Goal: Task Accomplishment & Management: Use online tool/utility

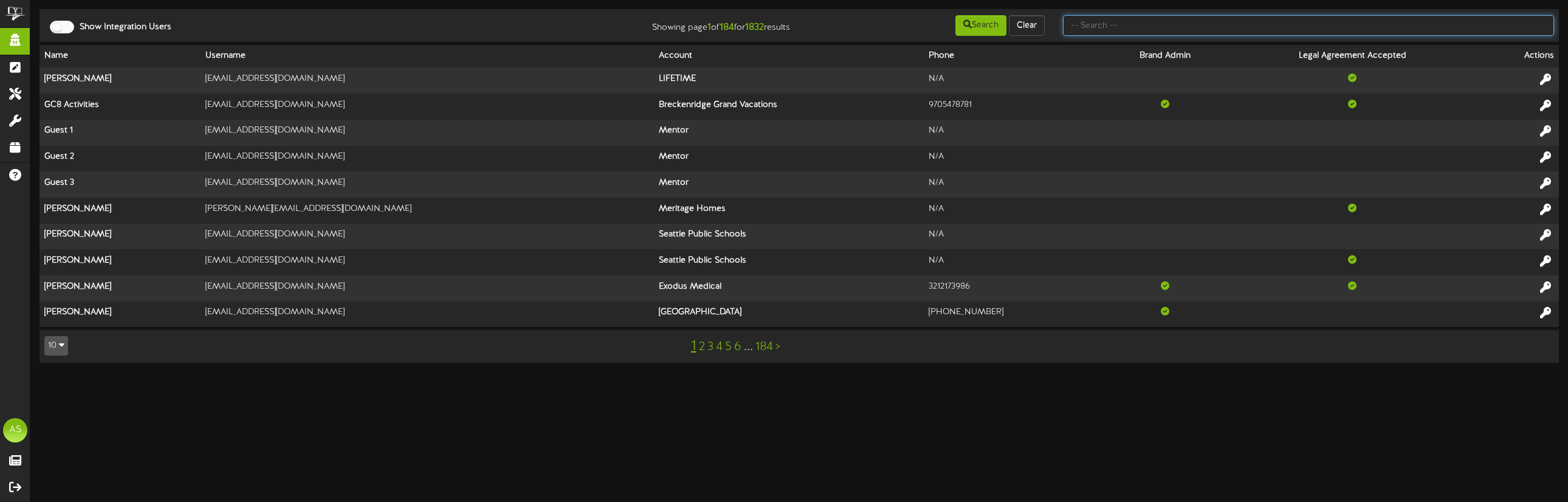
click at [1045, 31] on input "text" at bounding box center [1308, 25] width 491 height 21
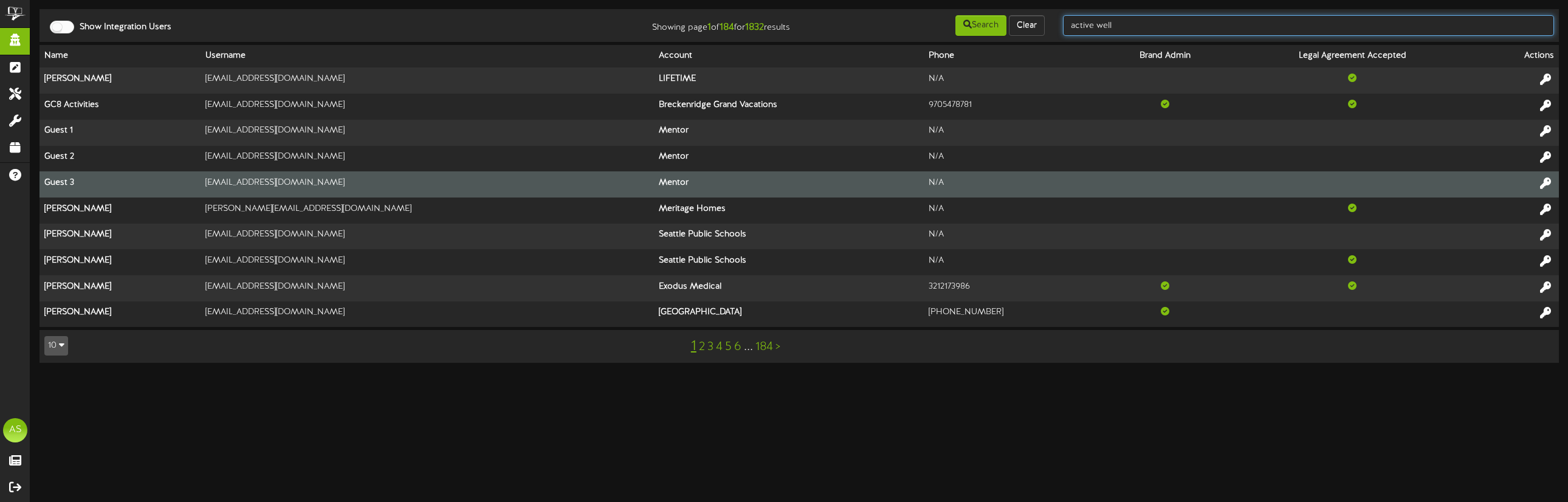
type input "active well"
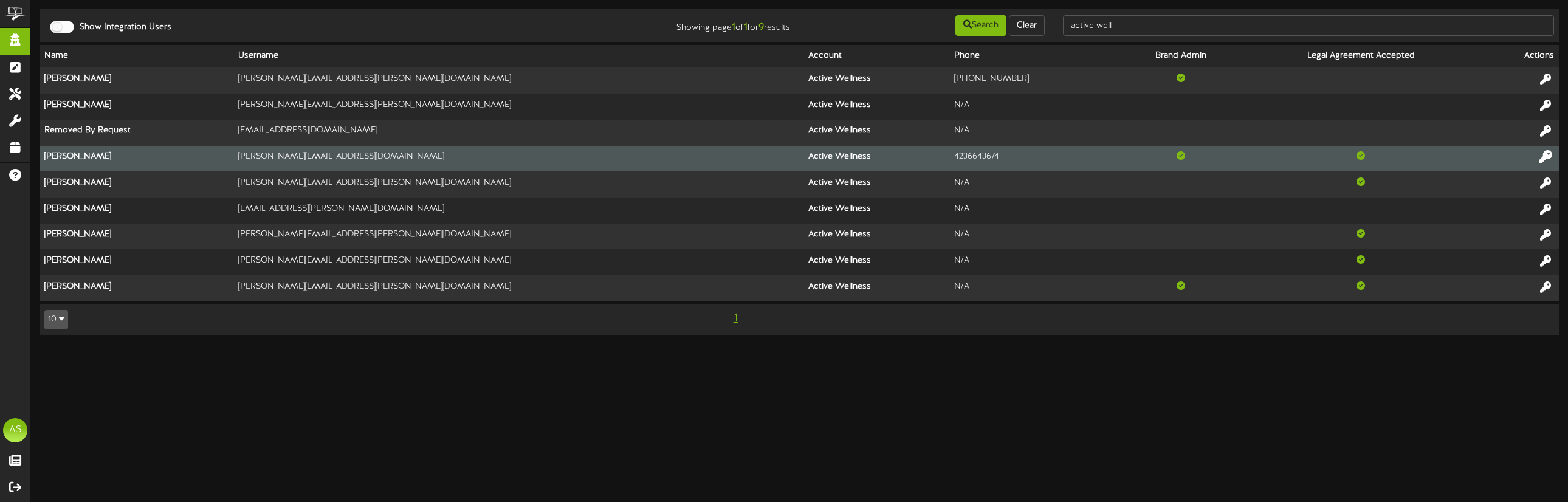
click at [1045, 155] on icon at bounding box center [1545, 156] width 14 height 14
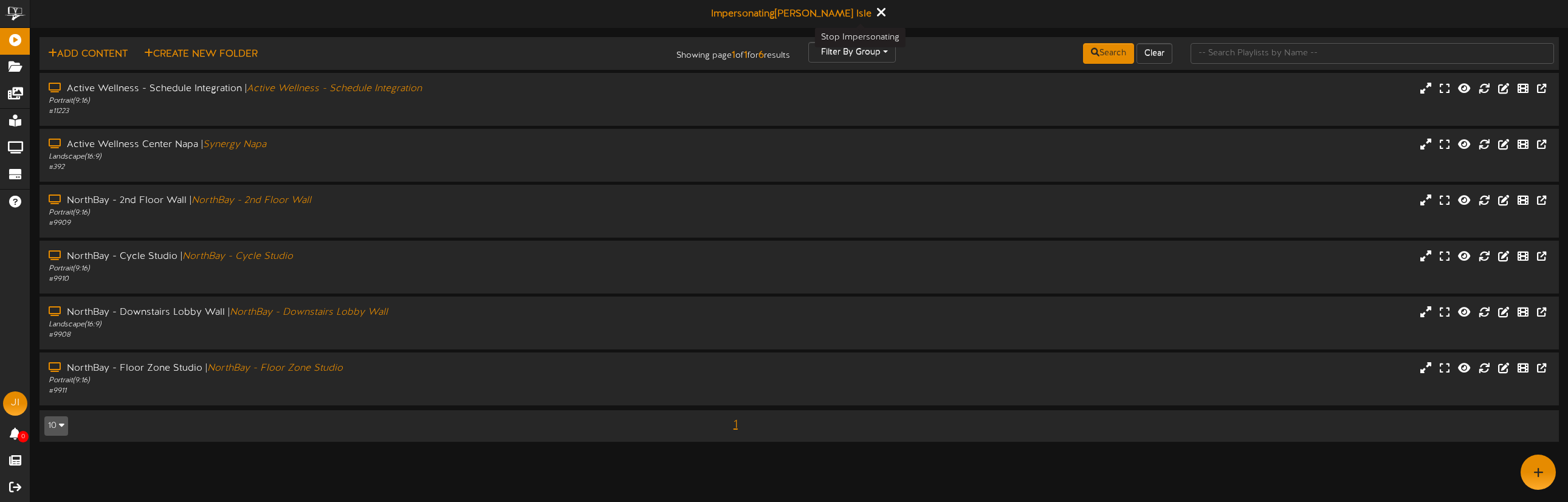
click at [877, 12] on icon at bounding box center [880, 12] width 8 height 14
